Goal: Transaction & Acquisition: Purchase product/service

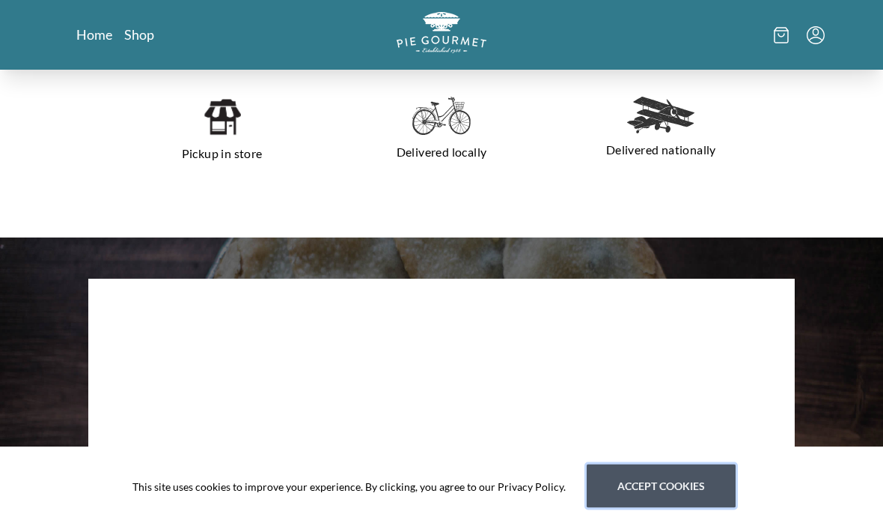
scroll to position [403, 0]
click at [664, 508] on button "Accept cookies" at bounding box center [661, 485] width 149 height 43
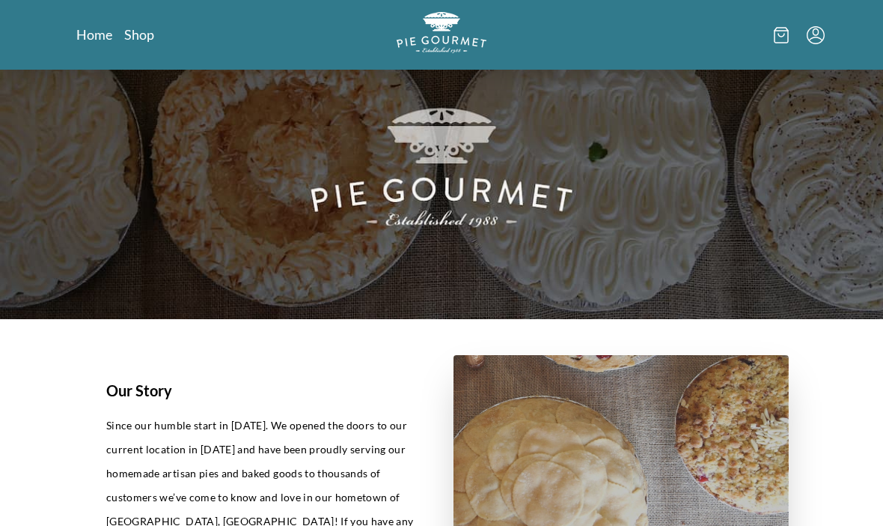
scroll to position [0, 0]
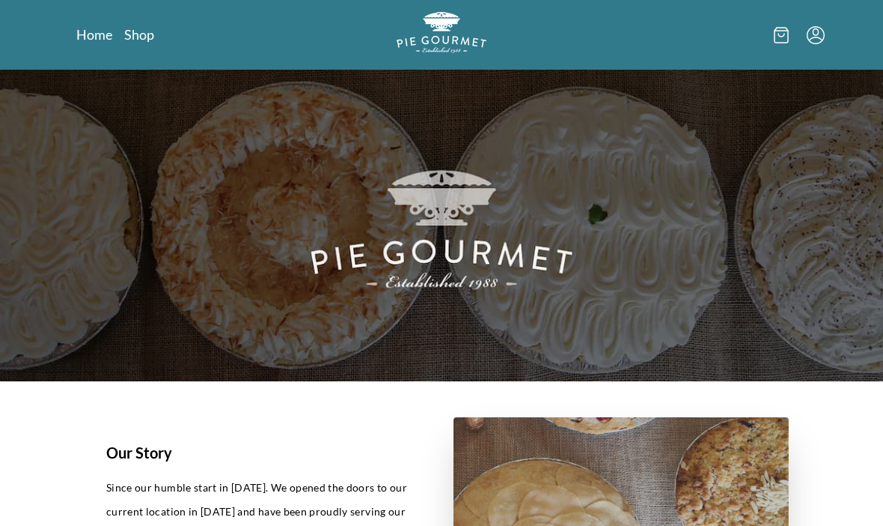
click at [720, 247] on img at bounding box center [441, 225] width 883 height 311
click at [147, 38] on link "Shop" at bounding box center [139, 34] width 30 height 18
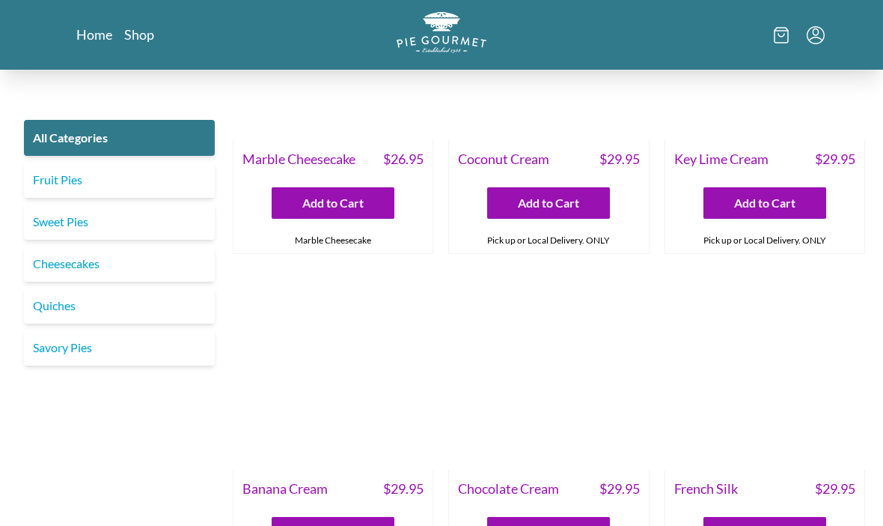
scroll to position [2858, 0]
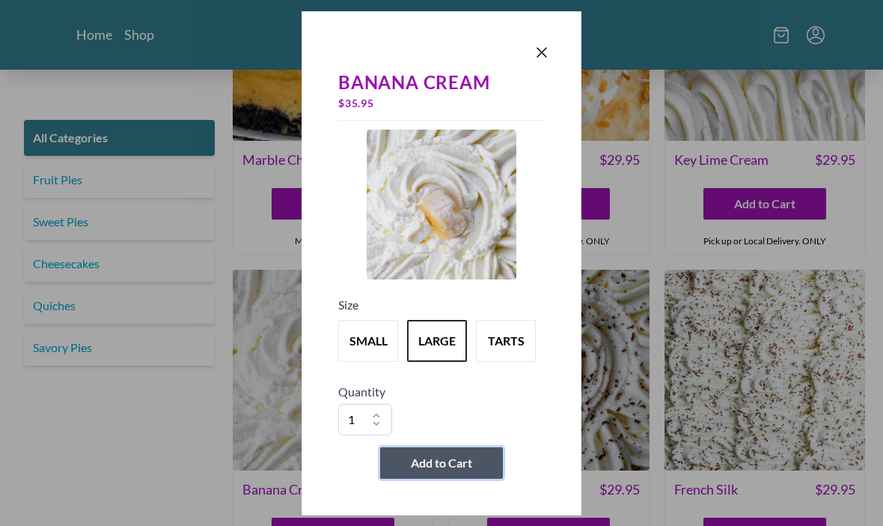
click at [442, 472] on span "Add to Cart" at bounding box center [441, 463] width 61 height 18
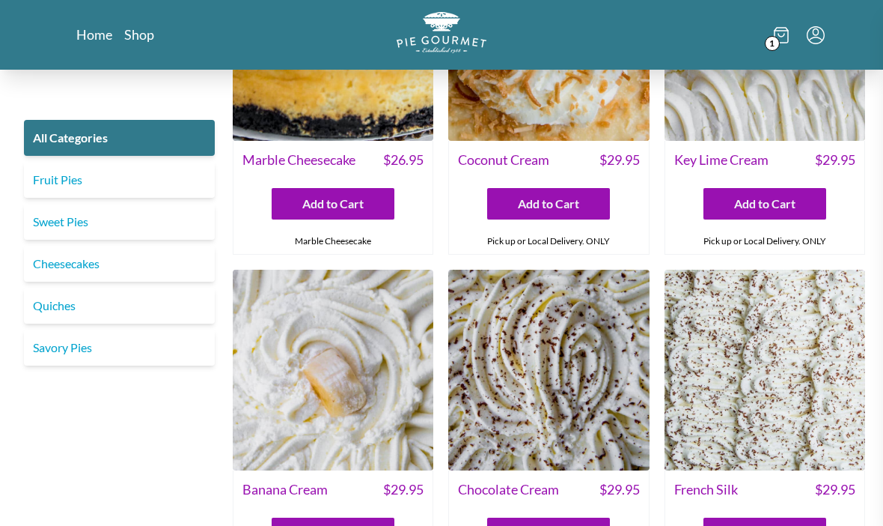
click at [169, 496] on div at bounding box center [441, 263] width 883 height 526
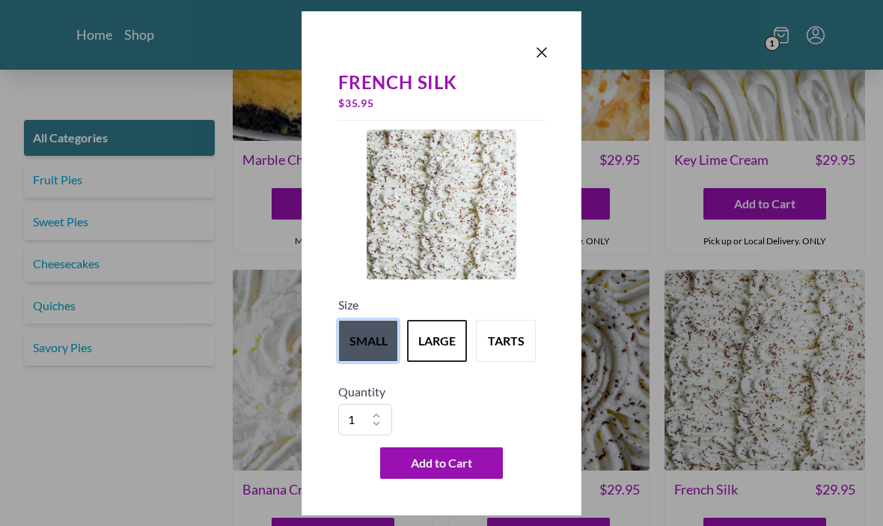
click at [362, 362] on button "small" at bounding box center [368, 341] width 60 height 42
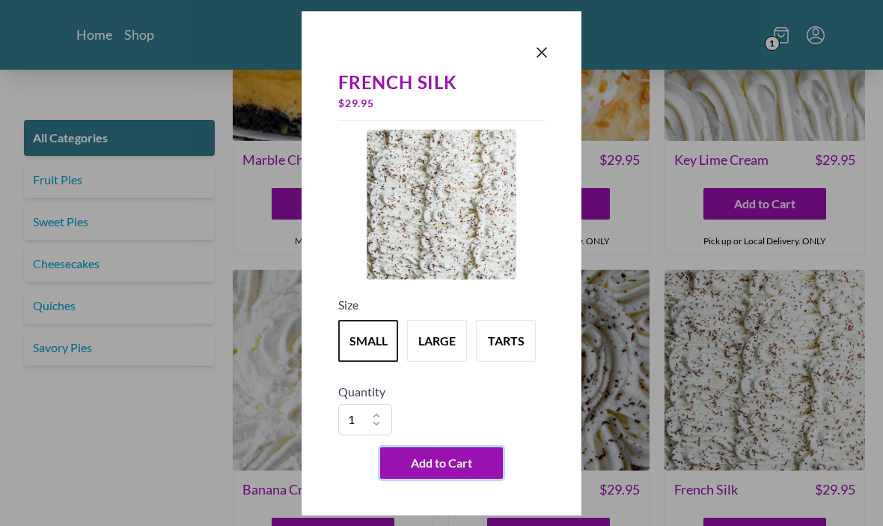
click at [457, 478] on button "Add to Cart" at bounding box center [441, 462] width 123 height 31
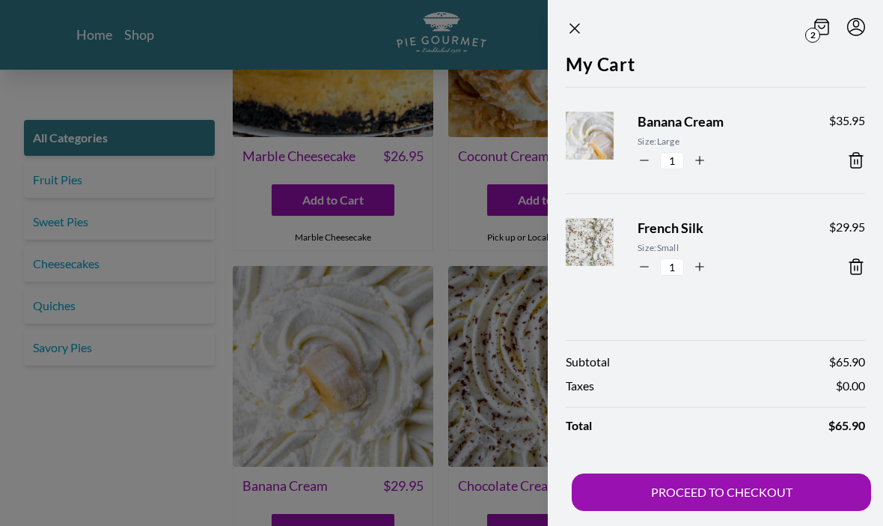
scroll to position [2875, 0]
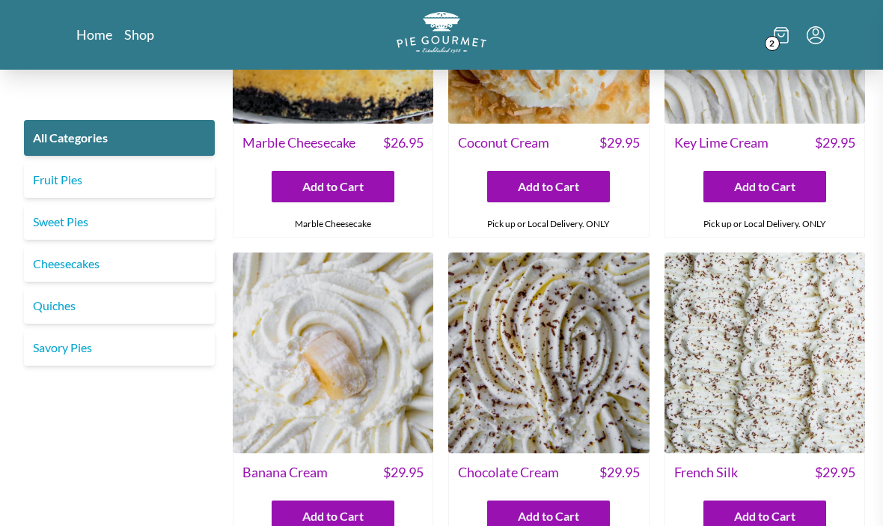
click at [480, 381] on div at bounding box center [441, 263] width 883 height 526
click at [584, 363] on img at bounding box center [548, 352] width 201 height 201
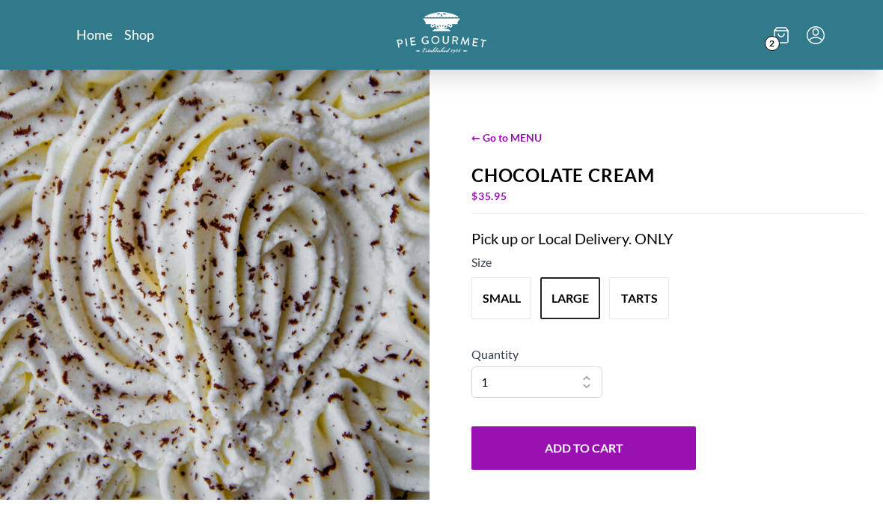
click at [141, 31] on link "Shop" at bounding box center [139, 34] width 30 height 18
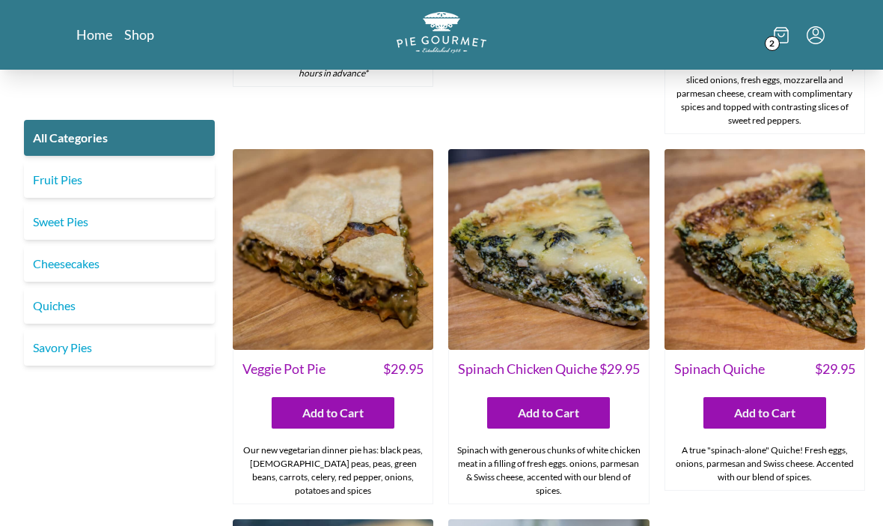
scroll to position [1087, 0]
click at [97, 267] on link "Cheesecakes" at bounding box center [119, 264] width 191 height 36
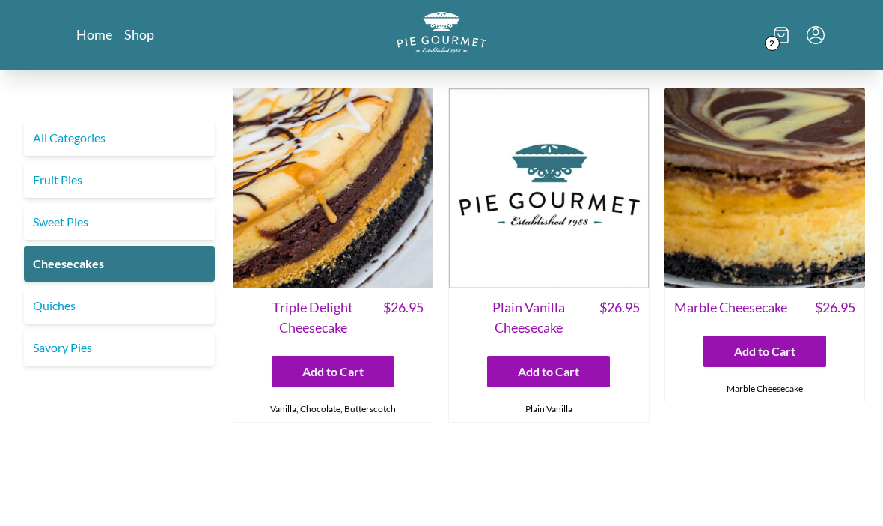
click at [785, 34] on icon at bounding box center [782, 35] width 6 height 3
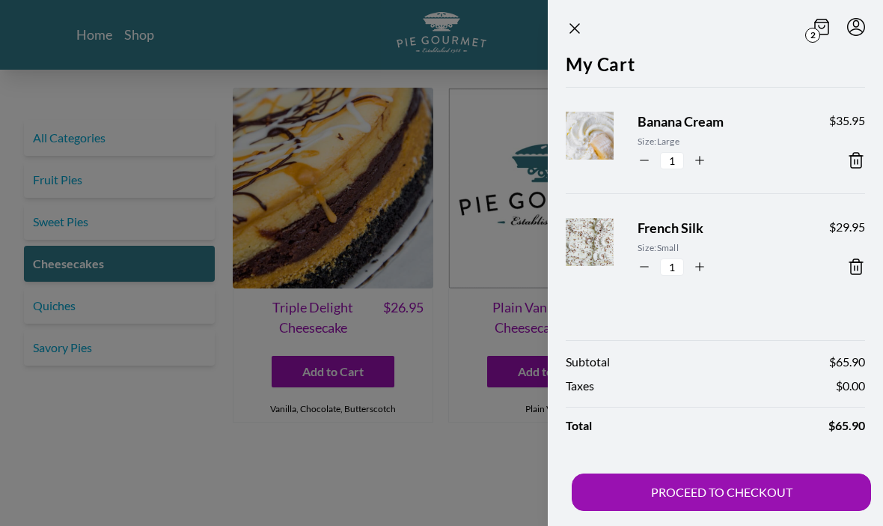
click at [743, 484] on button "PROCEED TO CHECKOUT" at bounding box center [721, 491] width 299 height 37
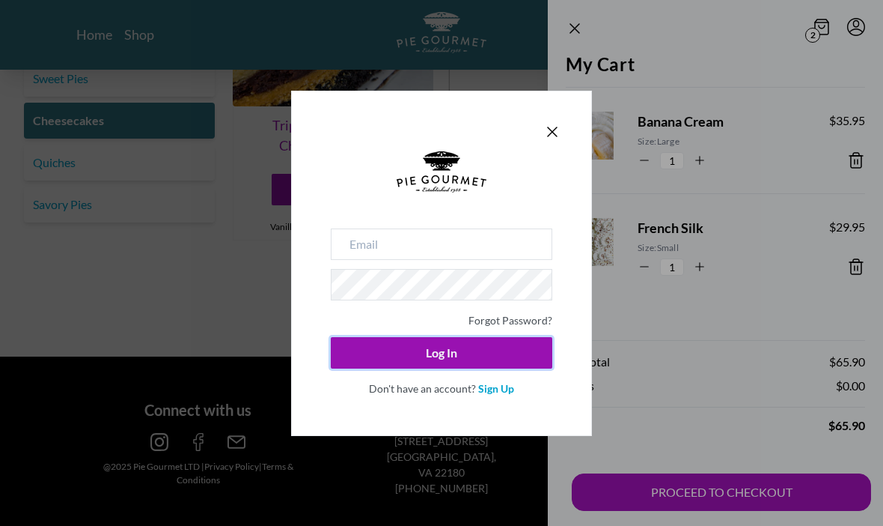
scroll to position [186, 0]
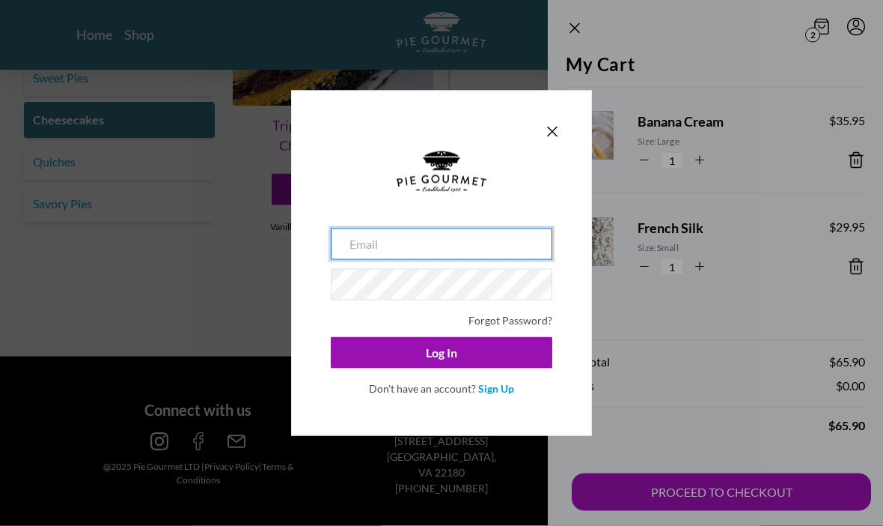
click at [394, 260] on input "email" at bounding box center [442, 243] width 222 height 31
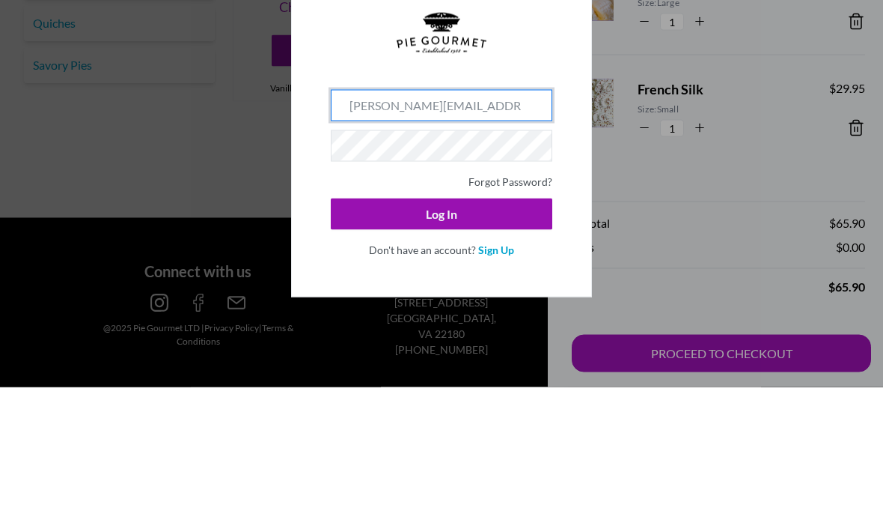
type input "[PERSON_NAME][EMAIL_ADDRESS][PERSON_NAME][DOMAIN_NAME]"
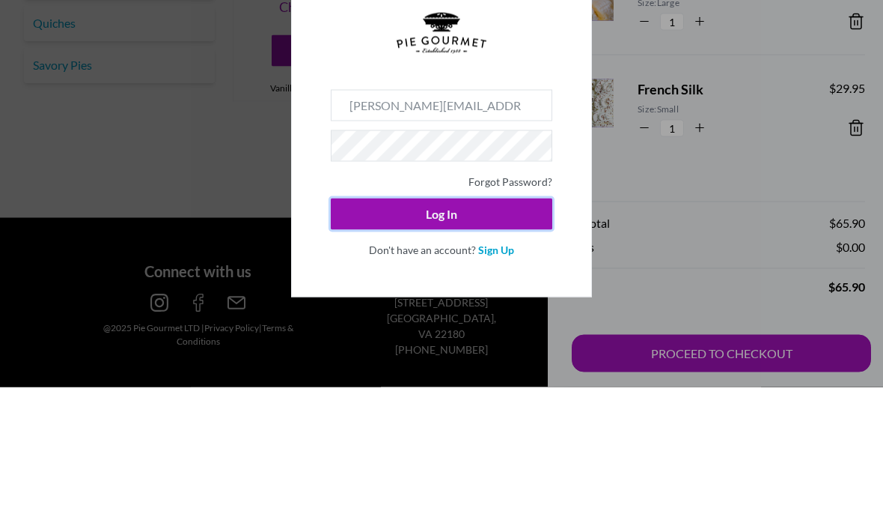
scroll to position [238, 0]
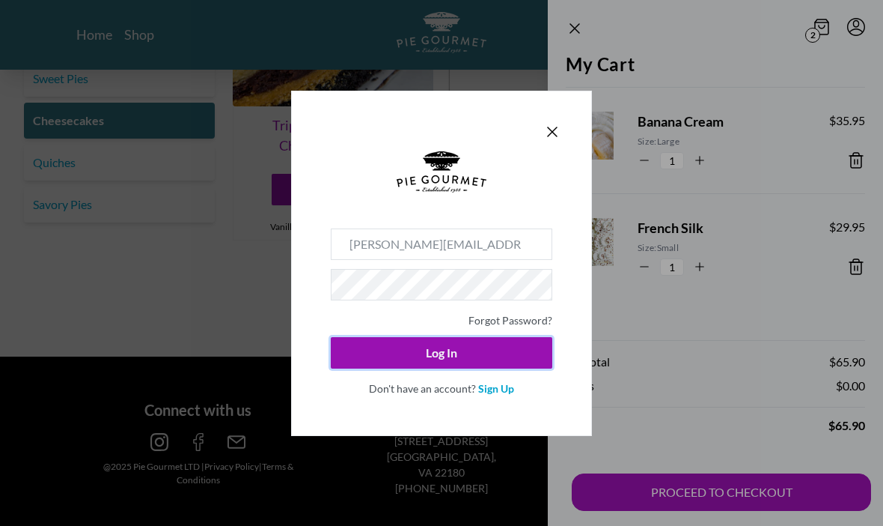
click at [498, 216] on div at bounding box center [442, 189] width 222 height 77
click at [452, 368] on button "Log In" at bounding box center [442, 352] width 222 height 31
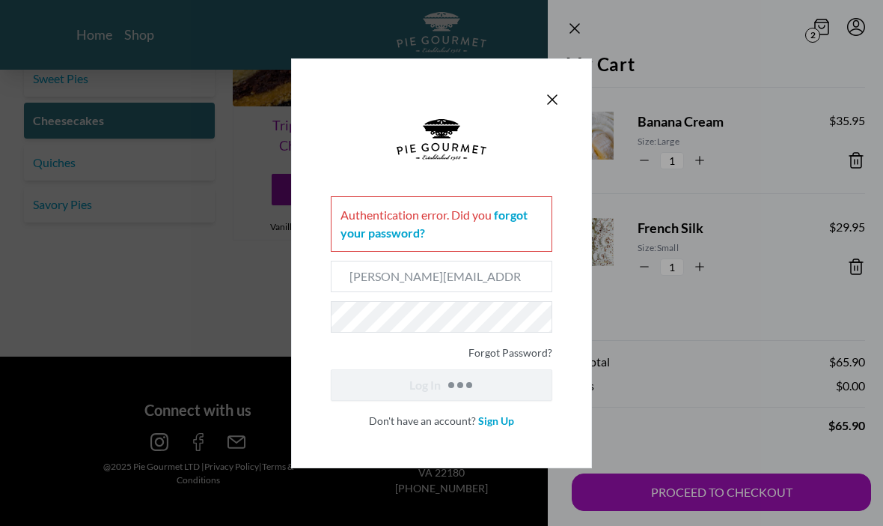
click at [737, 525] on div "Authentication error . Did you forgot your password? [PERSON_NAME][EMAIL_ADDRES…" at bounding box center [441, 263] width 883 height 526
click at [507, 359] on link "Forgot Password?" at bounding box center [511, 352] width 84 height 13
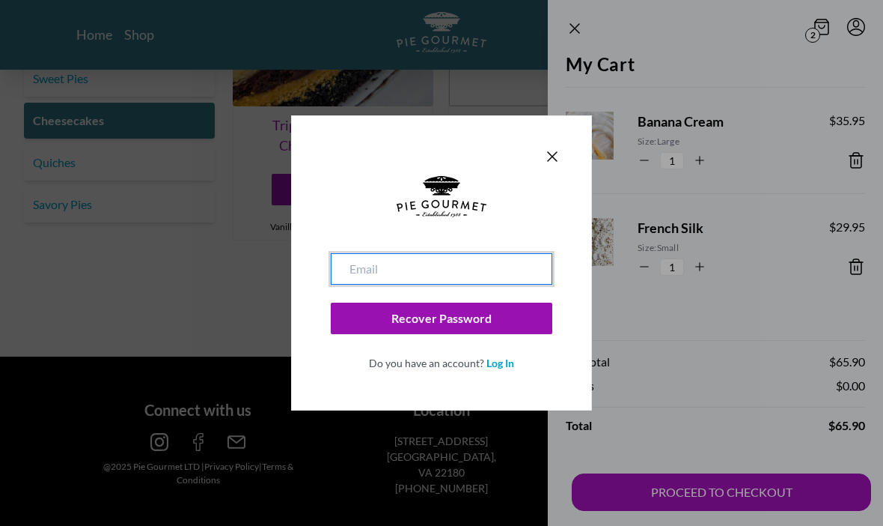
click at [407, 284] on input "email" at bounding box center [442, 268] width 222 height 31
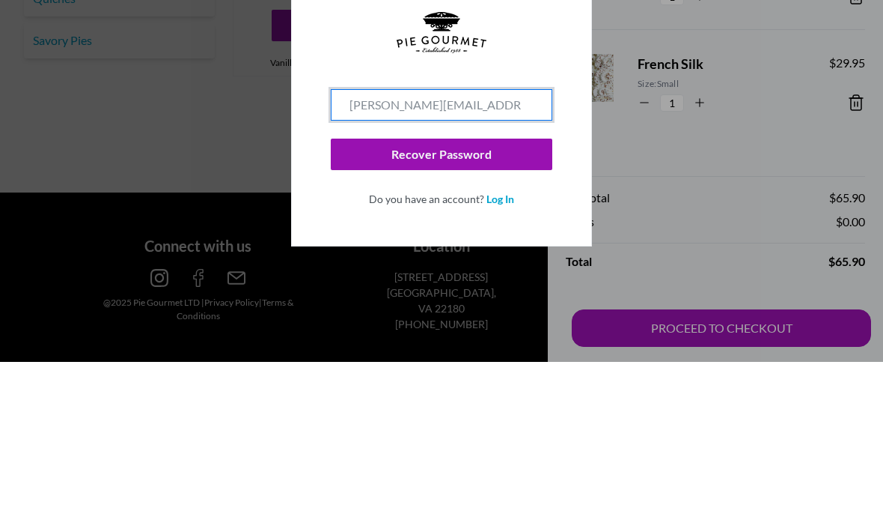
type input "[PERSON_NAME][EMAIL_ADDRESS][PERSON_NAME][DOMAIN_NAME]"
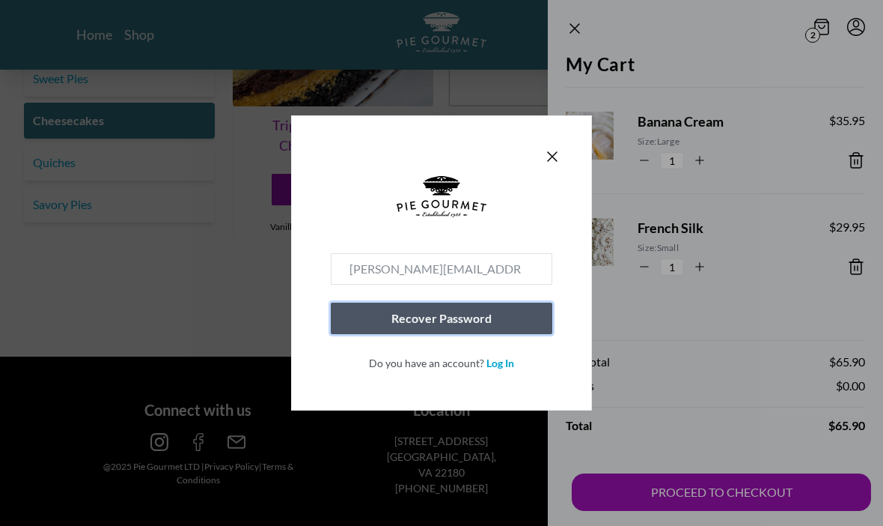
click at [459, 334] on button "Recover Password" at bounding box center [442, 317] width 222 height 31
